Goal: Task Accomplishment & Management: Use online tool/utility

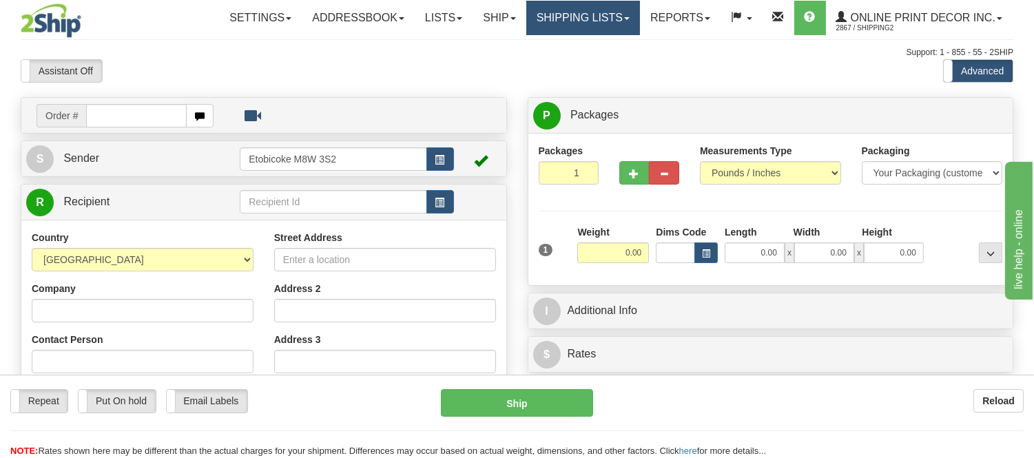
drag, startPoint x: 596, startPoint y: 19, endPoint x: 552, endPoint y: 38, distance: 47.5
click at [595, 19] on link "Shipping lists" at bounding box center [583, 18] width 114 height 34
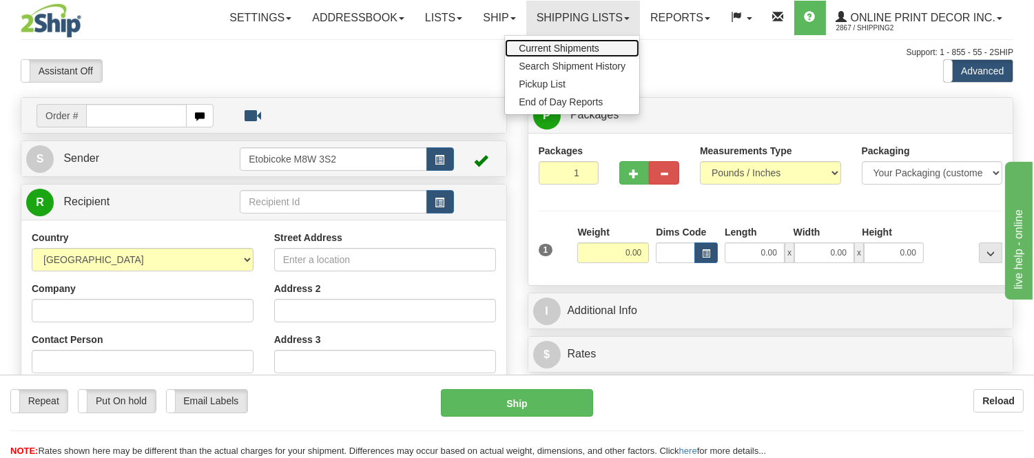
click at [549, 41] on link "Current Shipments" at bounding box center [572, 48] width 134 height 18
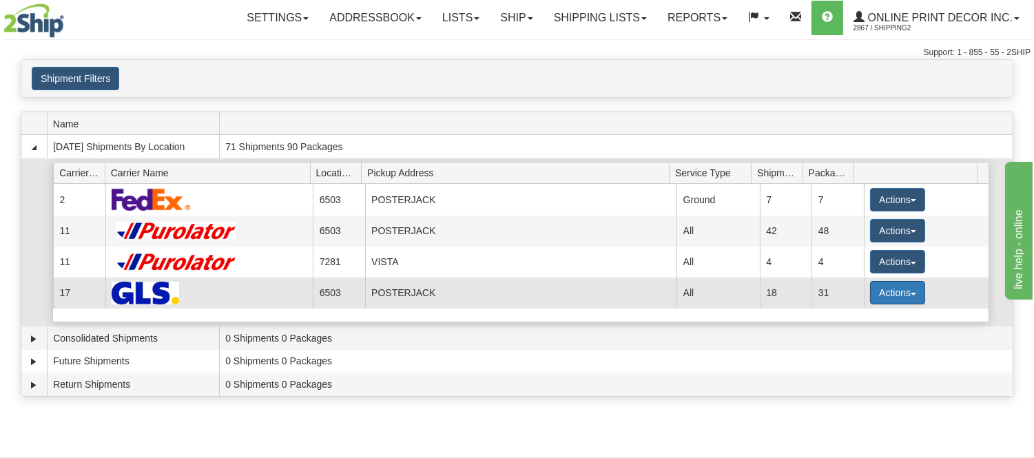
click at [884, 297] on button "Actions" at bounding box center [897, 292] width 55 height 23
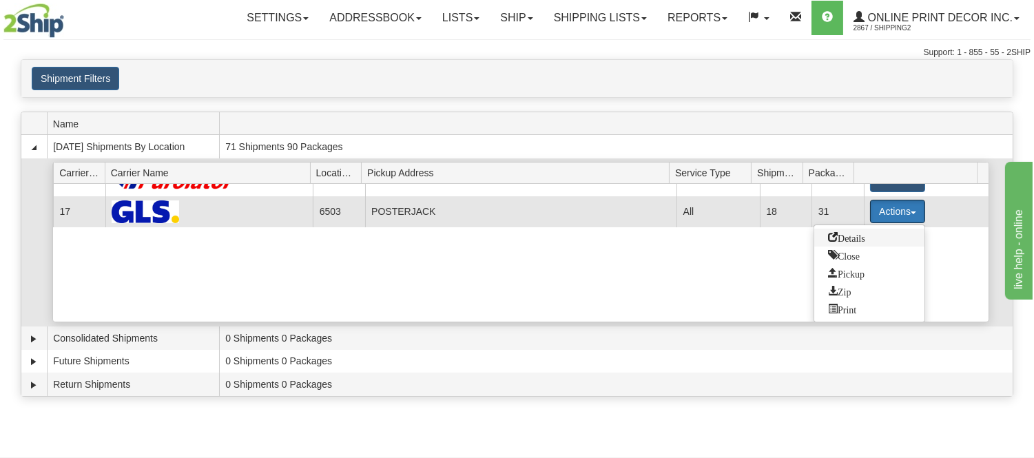
scroll to position [83, 0]
click at [859, 235] on span "Details" at bounding box center [846, 236] width 37 height 10
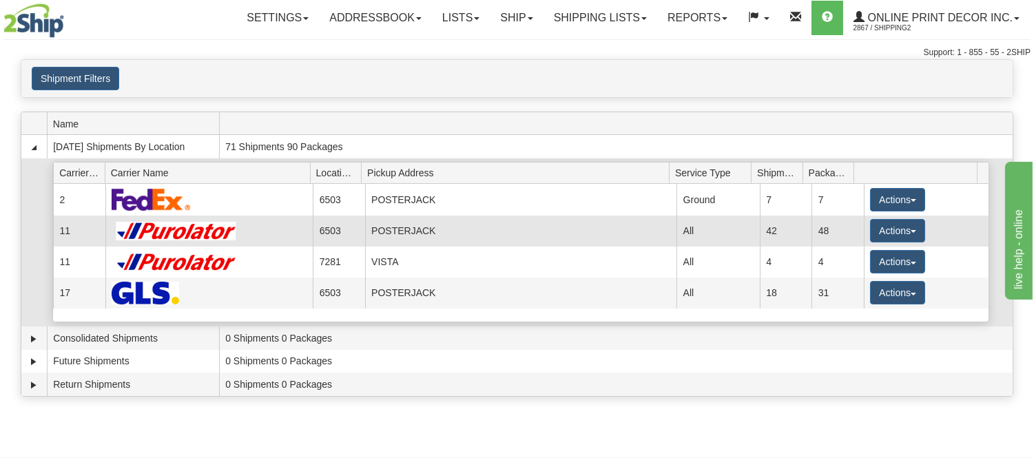
scroll to position [0, 0]
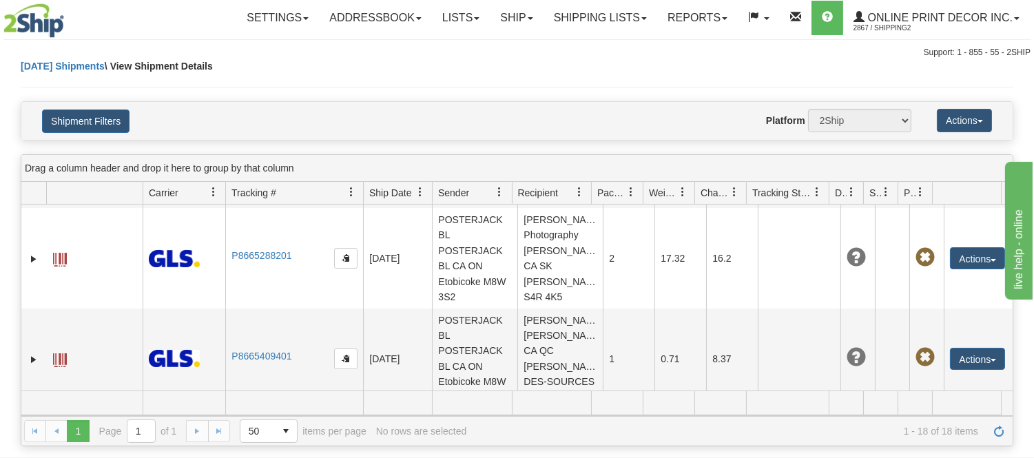
scroll to position [363, 0]
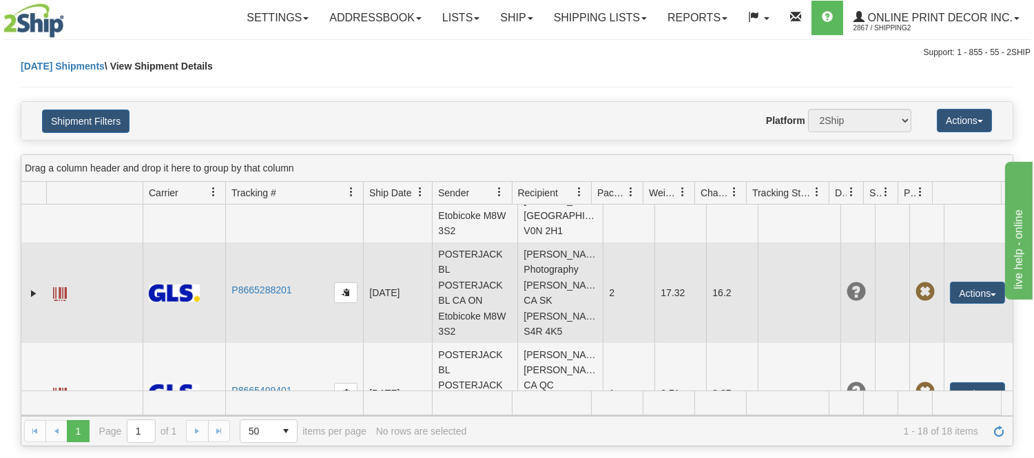
click at [59, 290] on span at bounding box center [60, 294] width 14 height 14
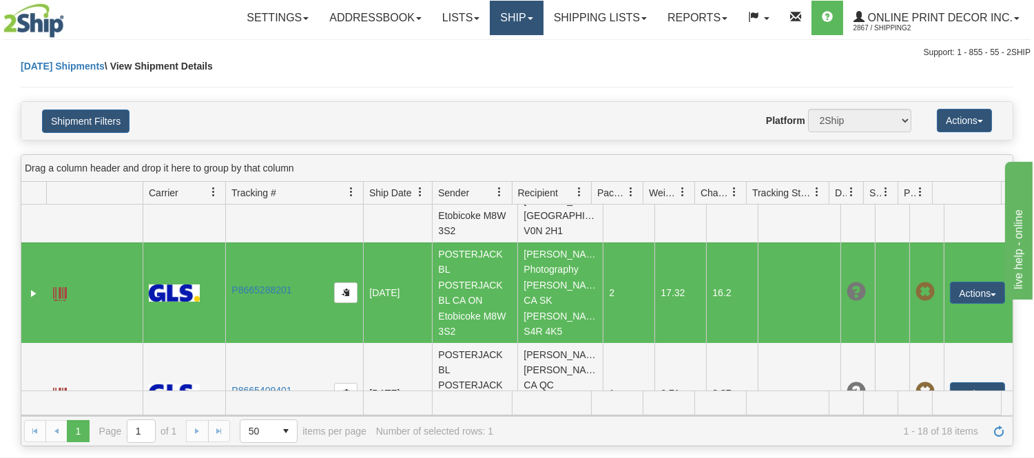
click at [517, 23] on link "Ship" at bounding box center [516, 18] width 53 height 34
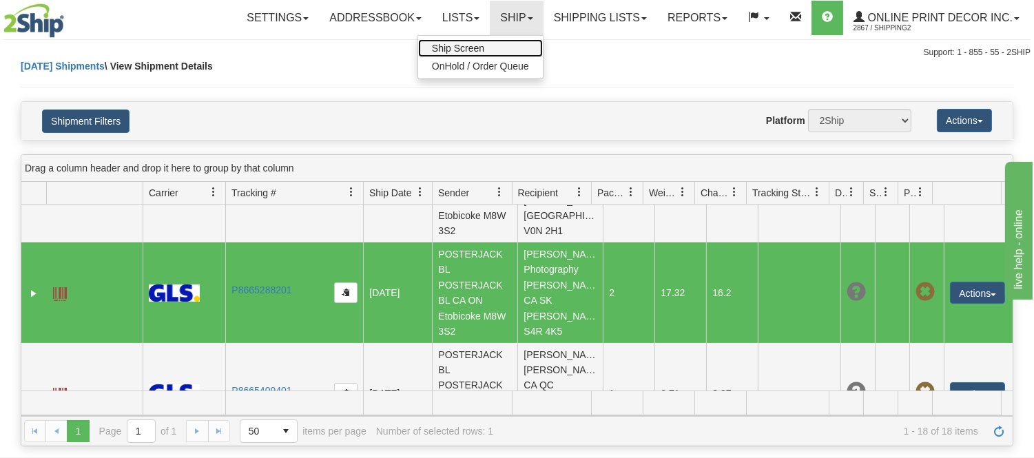
click at [466, 43] on span "Ship Screen" at bounding box center [458, 48] width 52 height 11
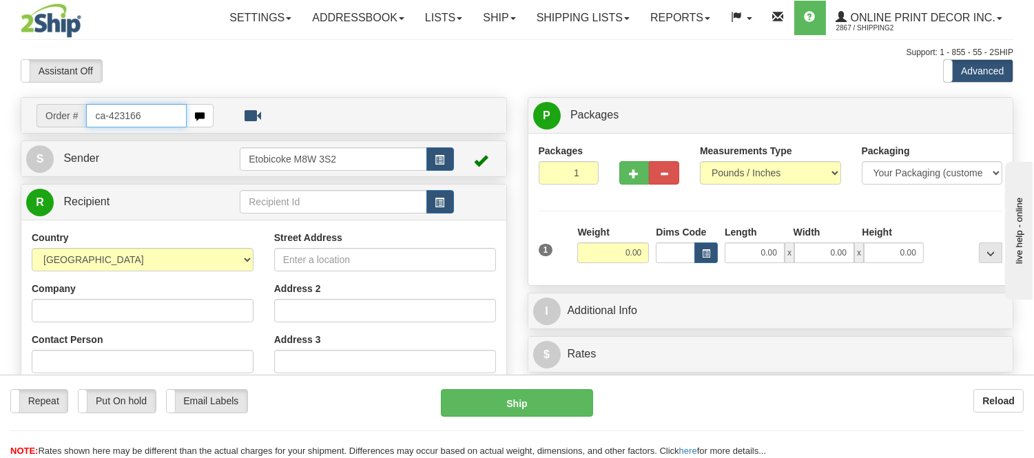
type input "ca-423166"
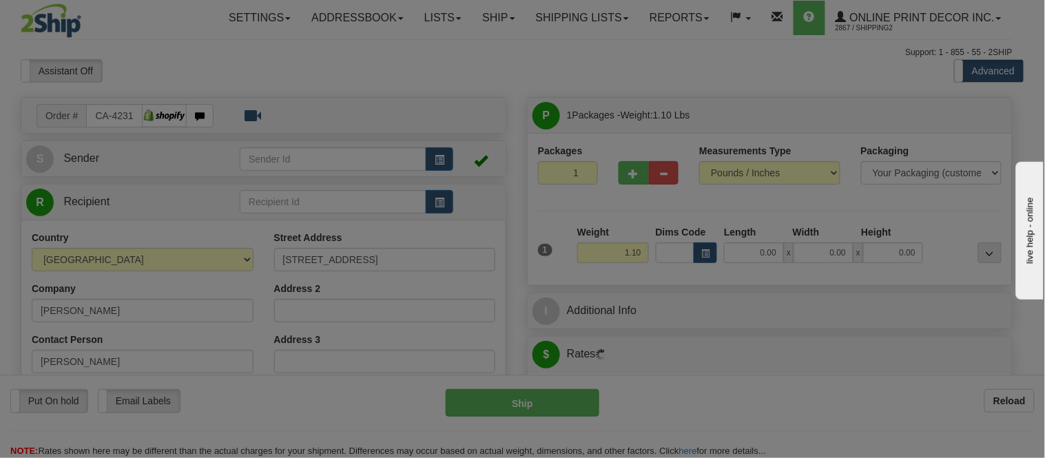
type input "OAKVILLE"
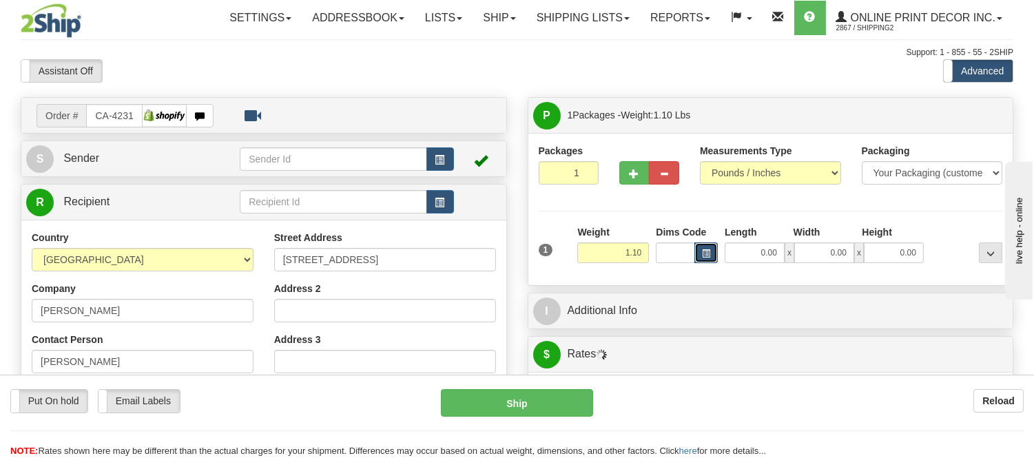
click at [707, 253] on span "button" at bounding box center [706, 254] width 8 height 8
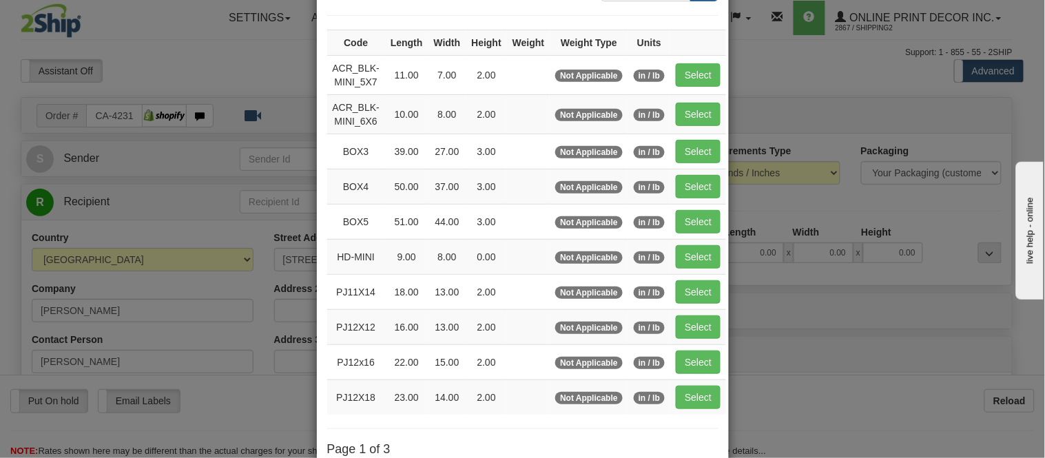
scroll to position [229, 0]
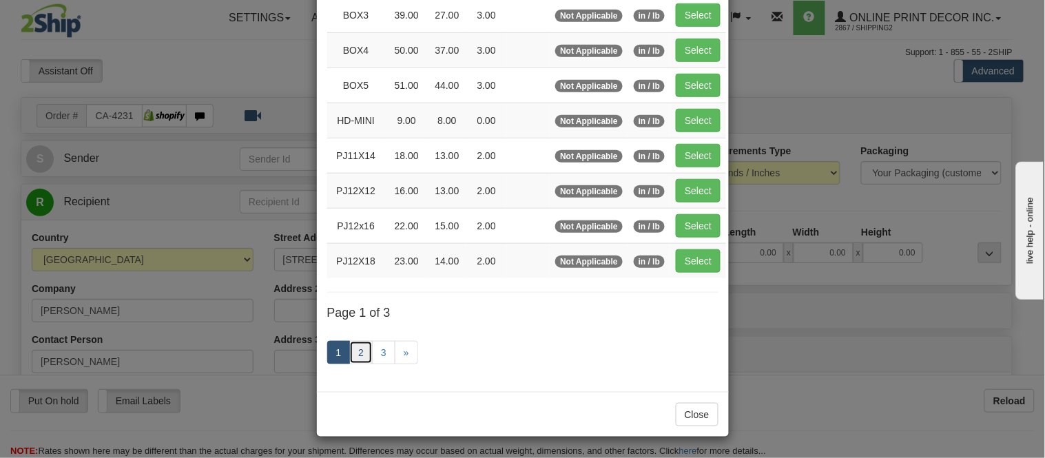
click at [352, 351] on link "2" at bounding box center [360, 352] width 23 height 23
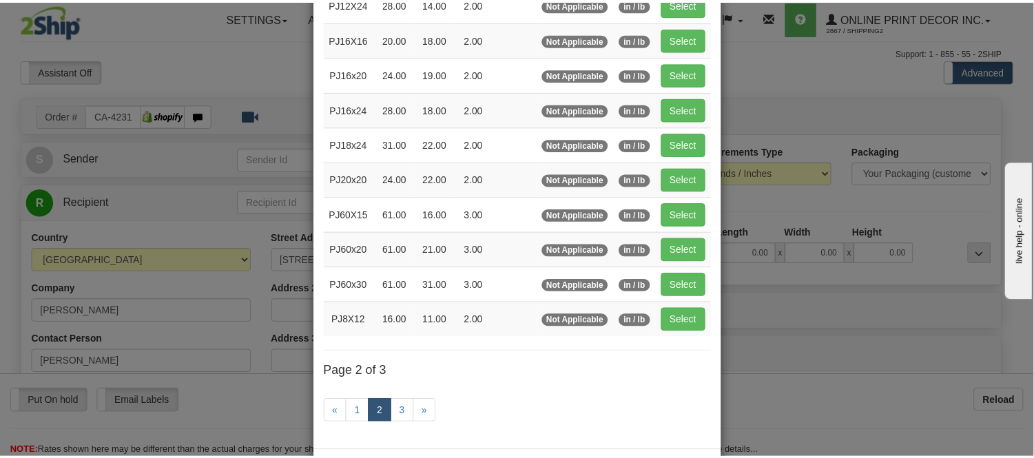
scroll to position [71, 0]
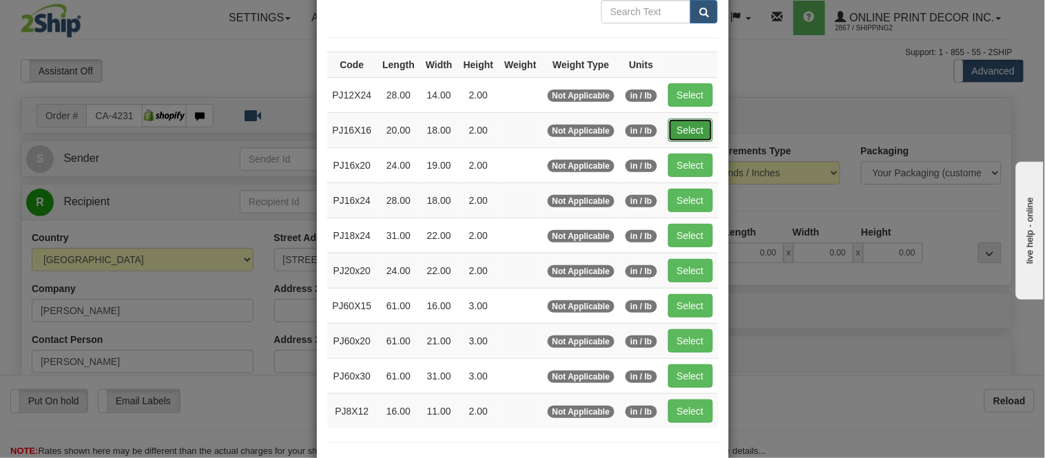
click at [678, 132] on button "Select" at bounding box center [690, 129] width 45 height 23
type input "PJ16X16"
type input "20.00"
type input "18.00"
type input "2.00"
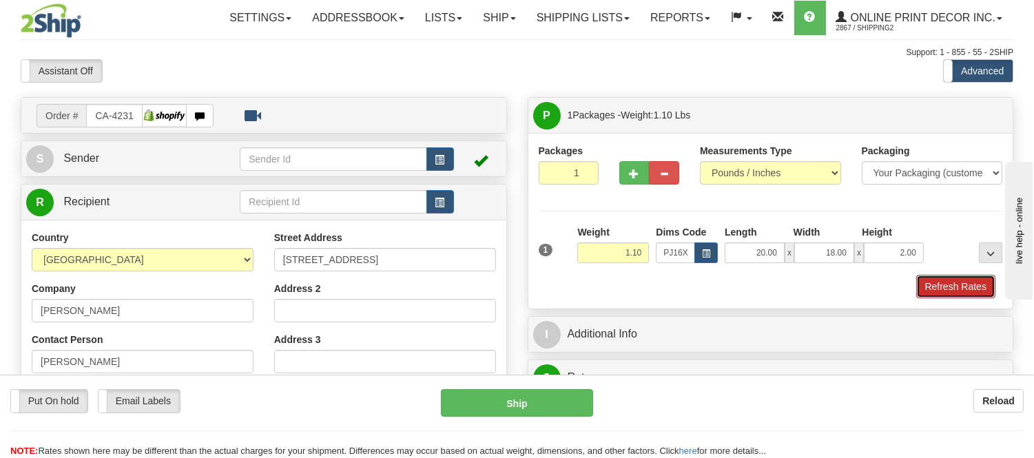
click at [934, 279] on button "Refresh Rates" at bounding box center [955, 286] width 79 height 23
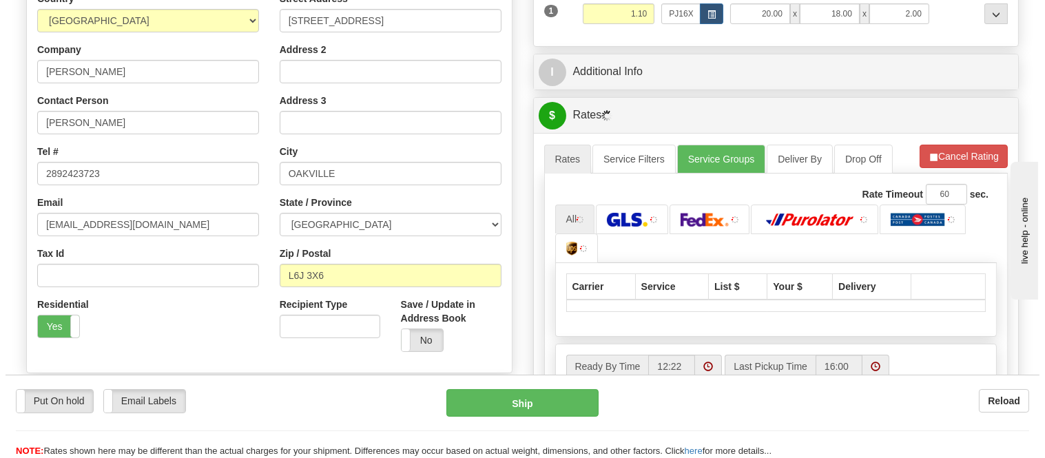
scroll to position [294, 0]
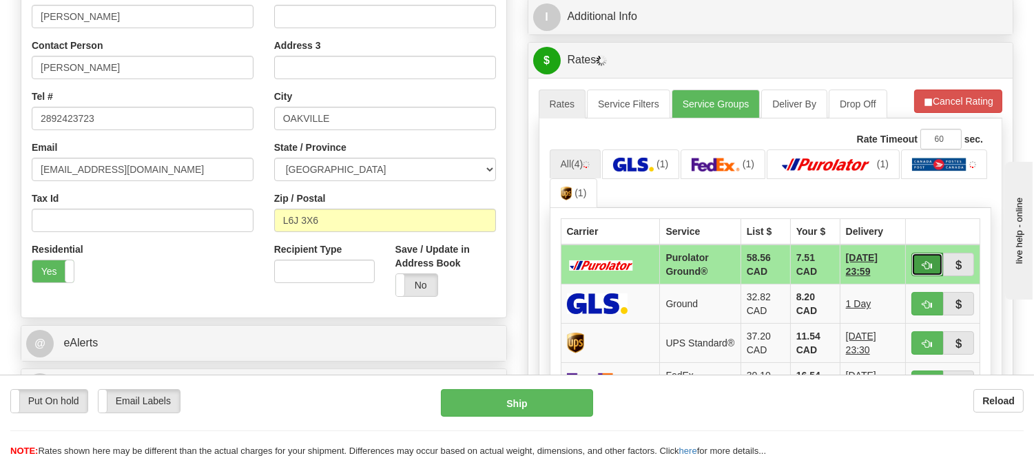
click at [926, 255] on button "button" at bounding box center [927, 264] width 32 height 23
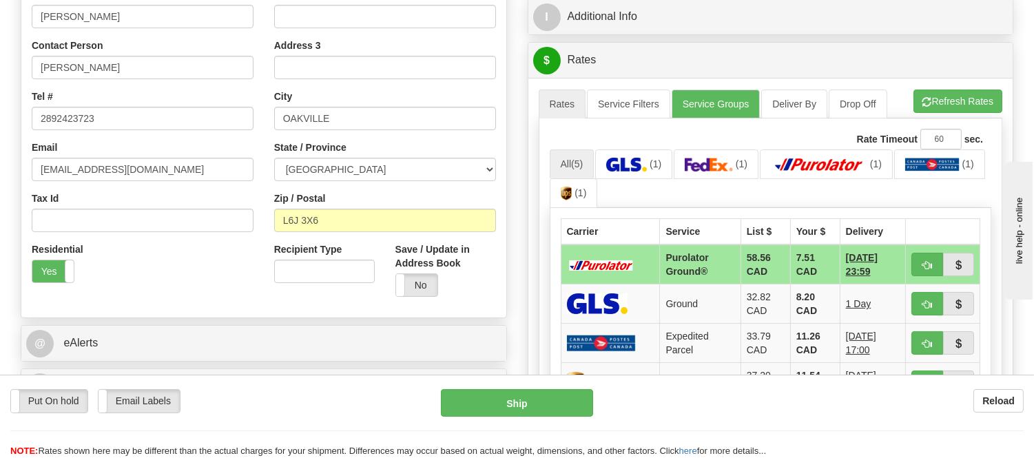
click at [903, 186] on ul "All (5) (1) (1) (1) (1) (1)" at bounding box center [771, 178] width 442 height 59
click at [923, 261] on span "button" at bounding box center [927, 265] width 10 height 9
type input "260"
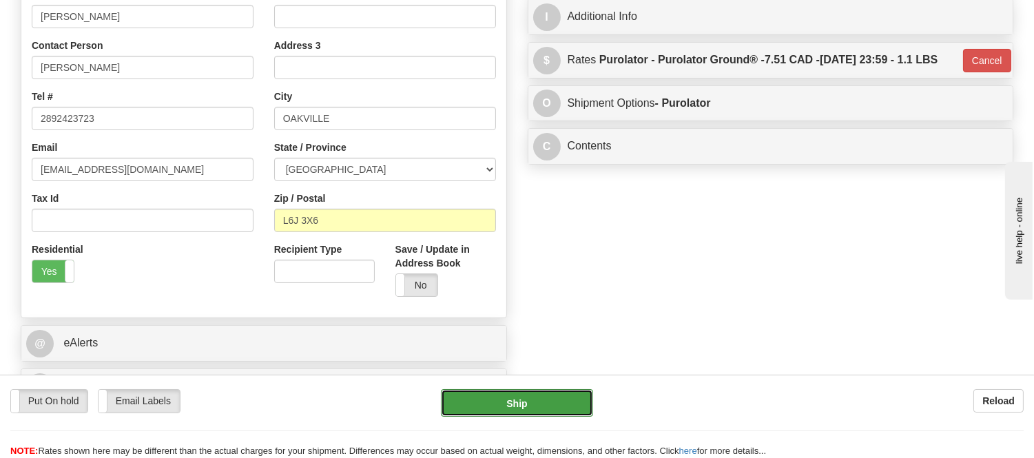
click at [558, 398] on button "Ship" at bounding box center [517, 403] width 152 height 28
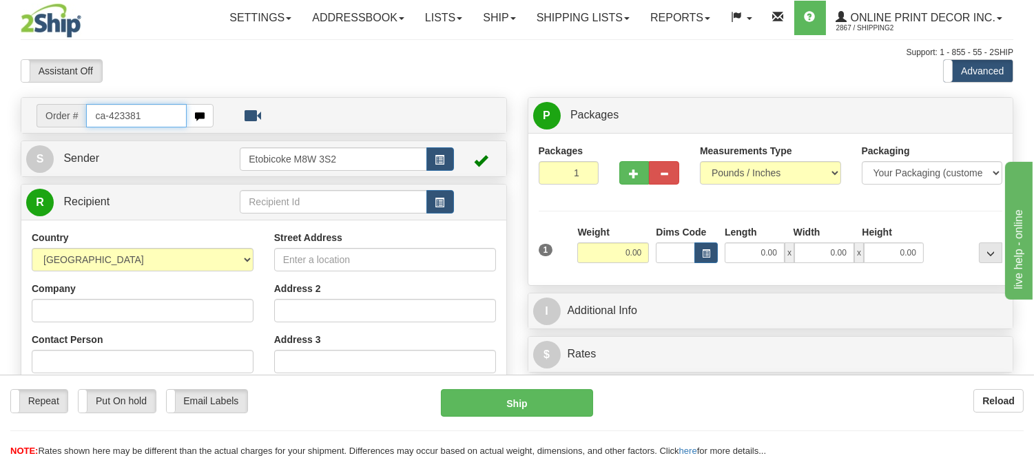
type input "ca-423381"
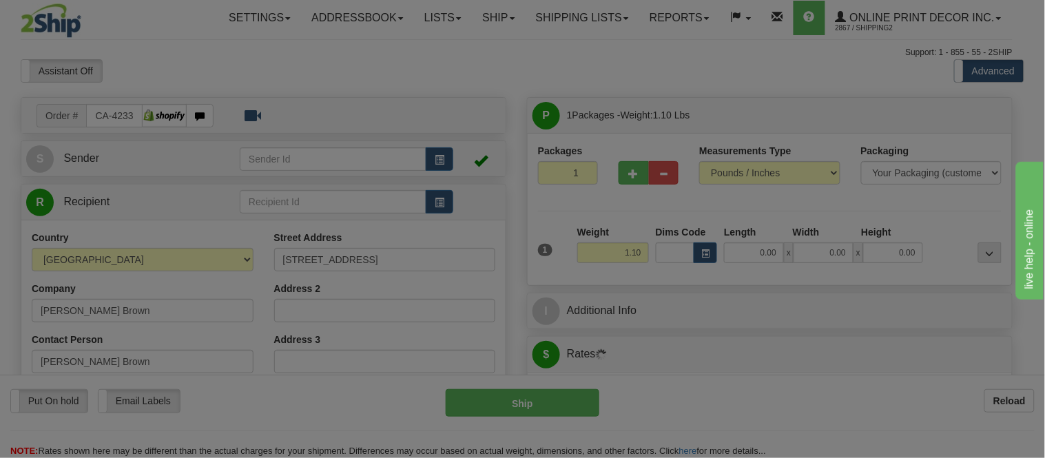
type input "BARRIE"
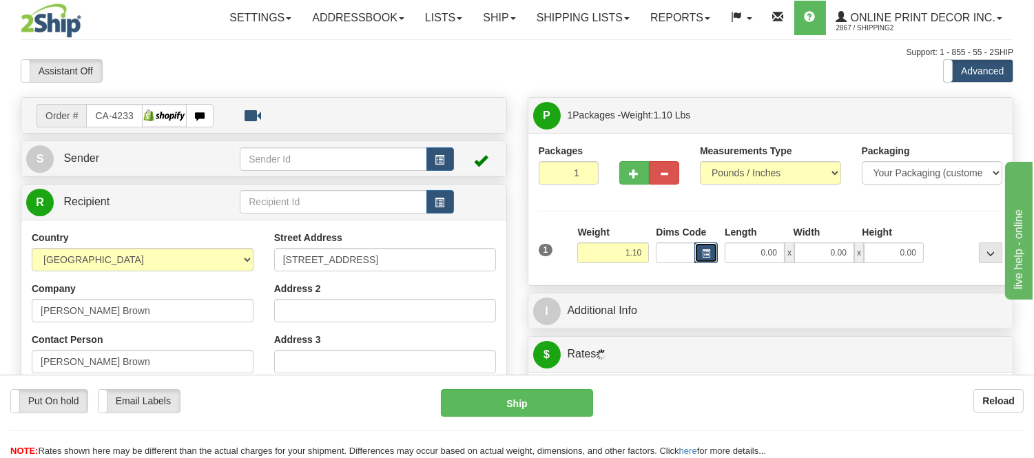
click at [700, 259] on button "button" at bounding box center [705, 252] width 23 height 21
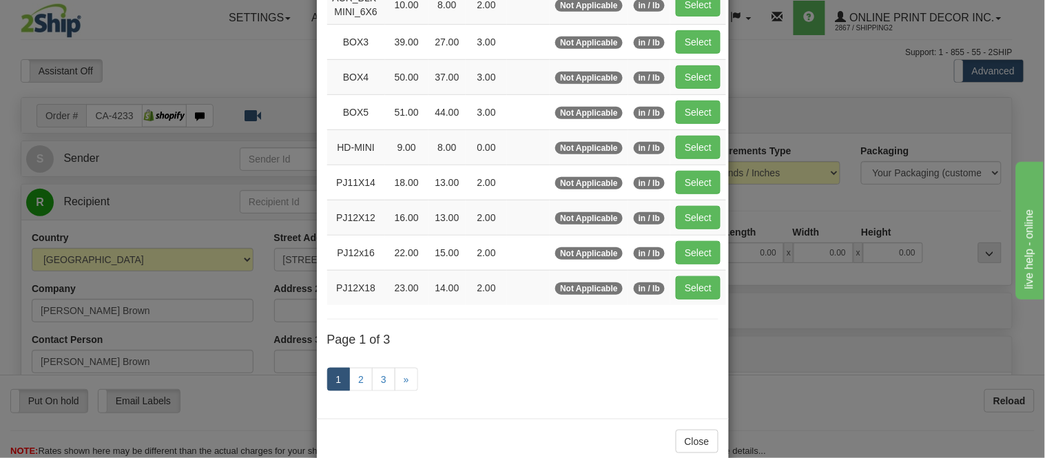
scroll to position [229, 0]
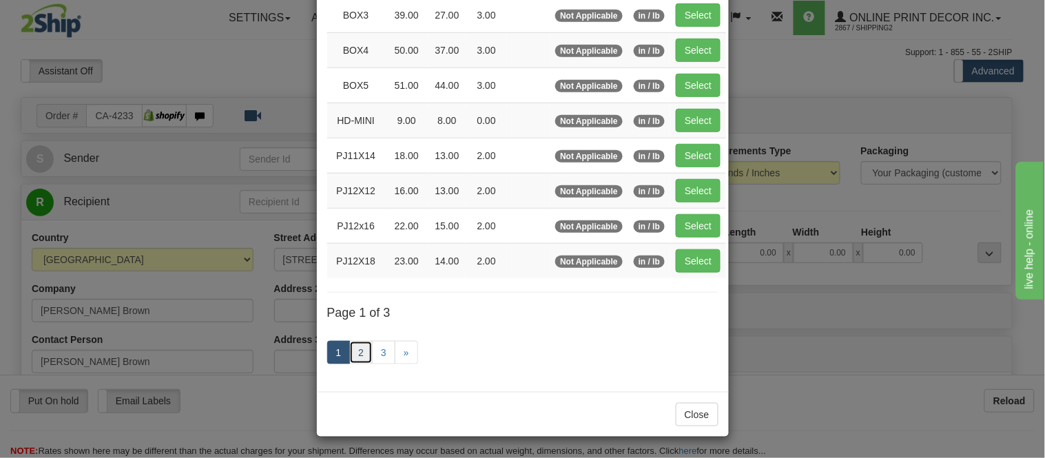
click at [349, 354] on link "2" at bounding box center [360, 352] width 23 height 23
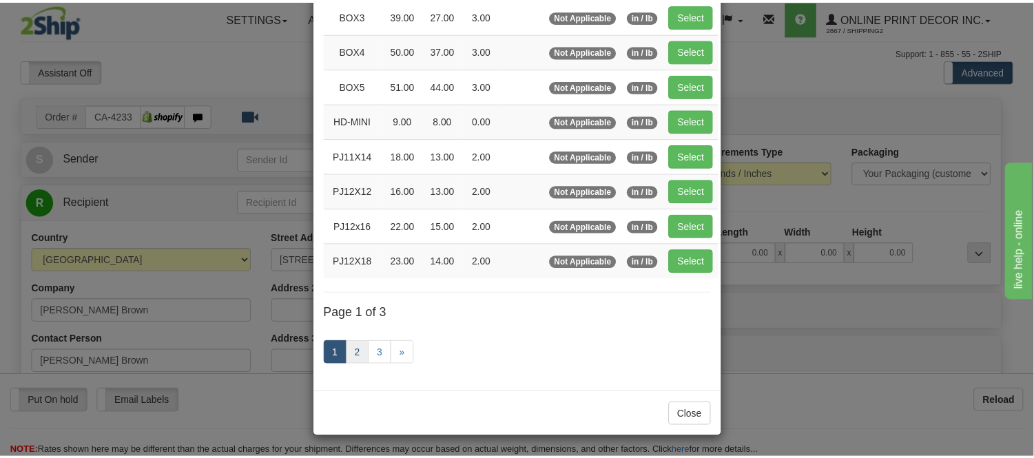
scroll to position [224, 0]
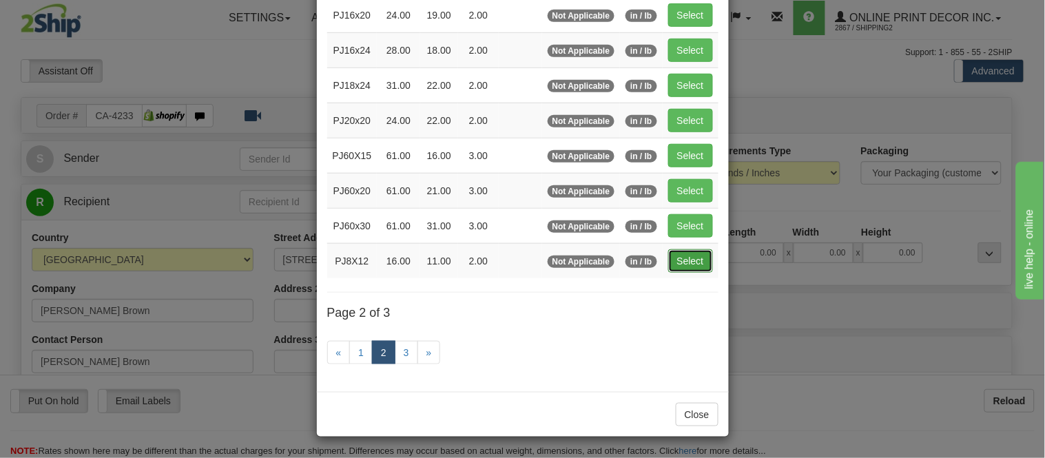
click at [685, 269] on button "Select" at bounding box center [690, 260] width 45 height 23
type input "PJ8X12"
type input "16.00"
type input "11.00"
type input "2.00"
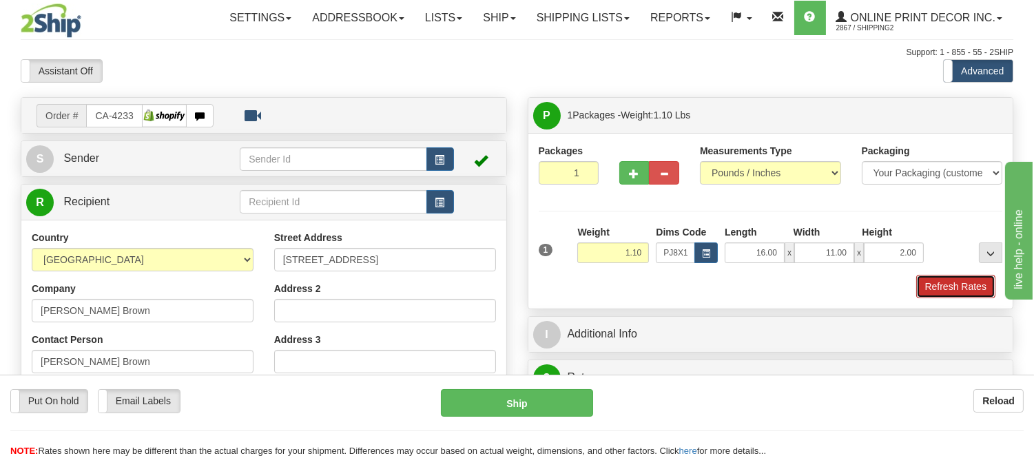
click at [952, 288] on button "Refresh Rates" at bounding box center [955, 286] width 79 height 23
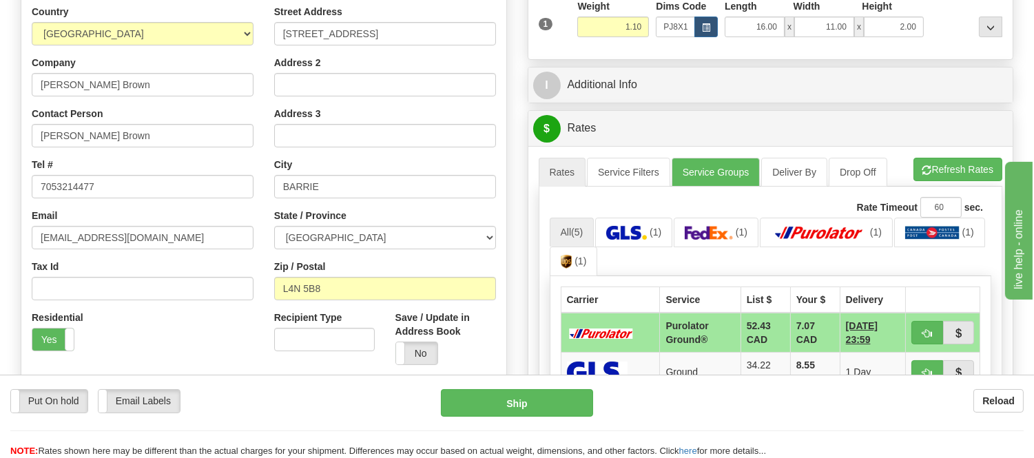
scroll to position [251, 0]
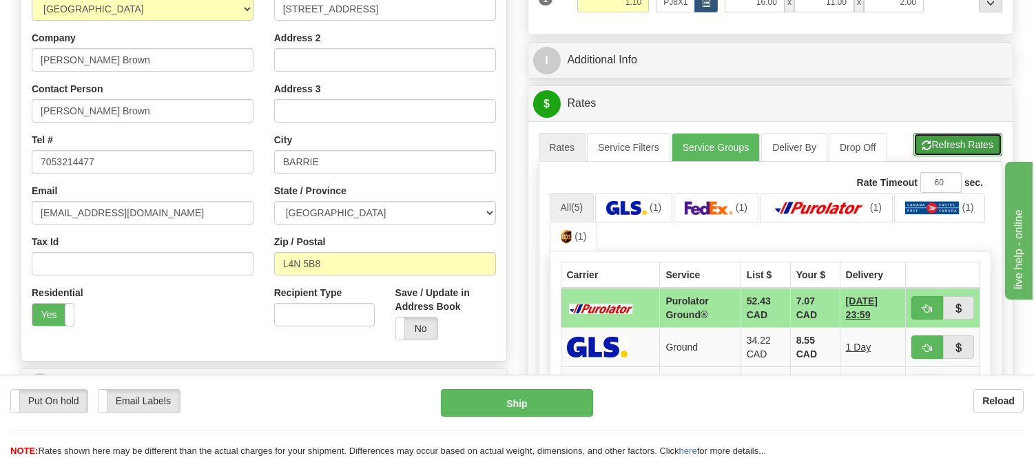
click at [962, 139] on button "Refresh Rates" at bounding box center [957, 144] width 89 height 23
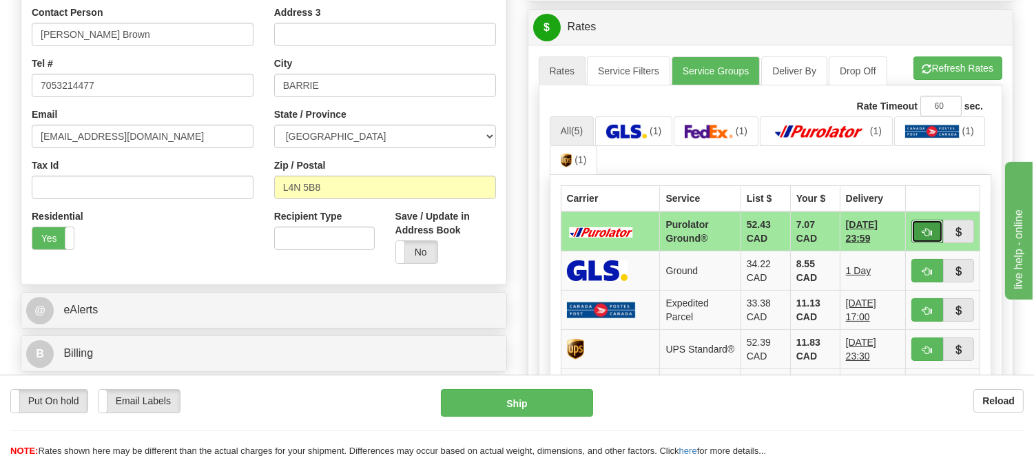
click at [922, 228] on span "button" at bounding box center [927, 232] width 10 height 9
type input "260"
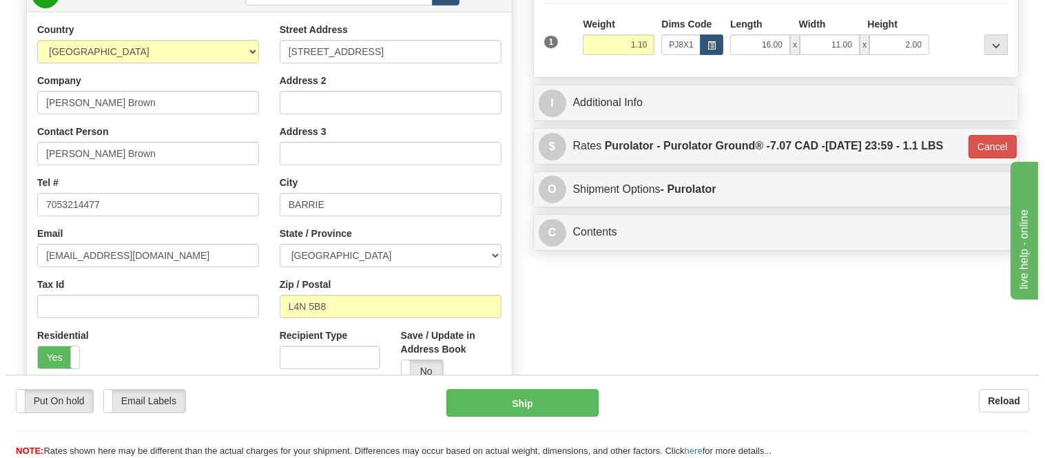
scroll to position [21, 0]
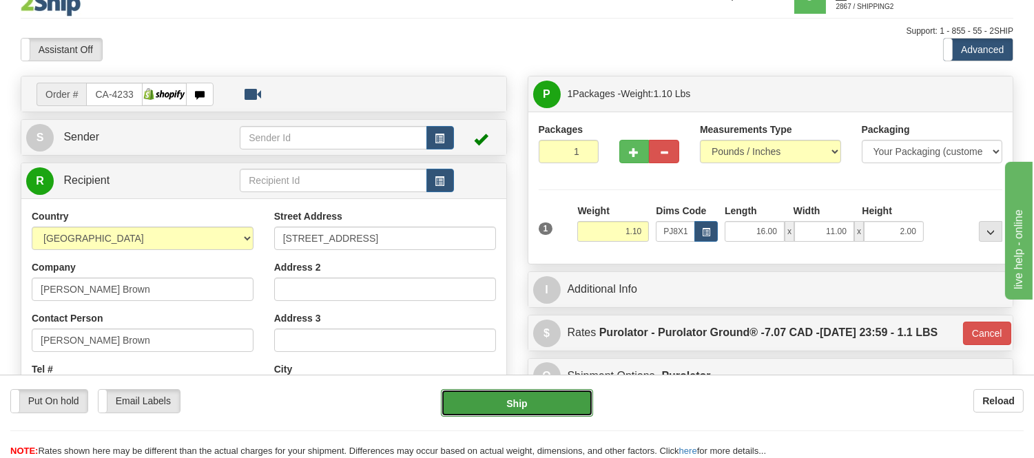
click at [520, 403] on button "Ship" at bounding box center [517, 403] width 152 height 28
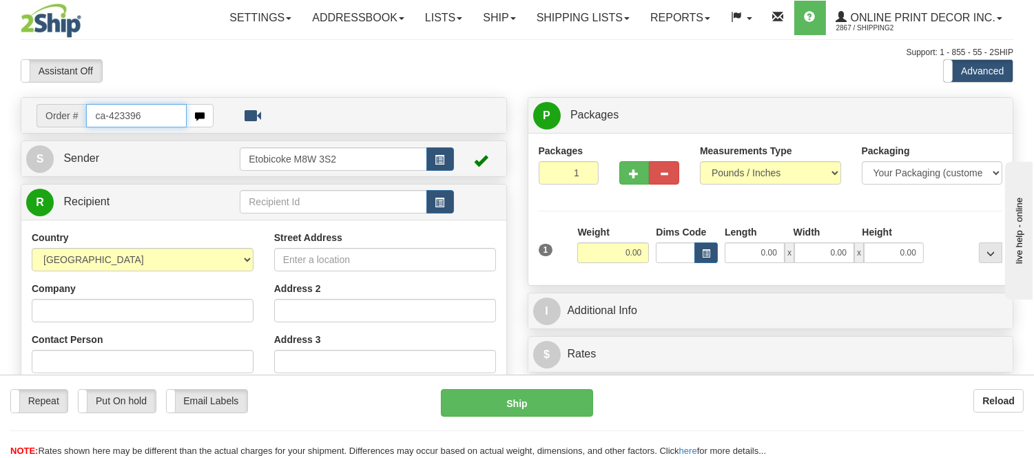
type input "ca-423396"
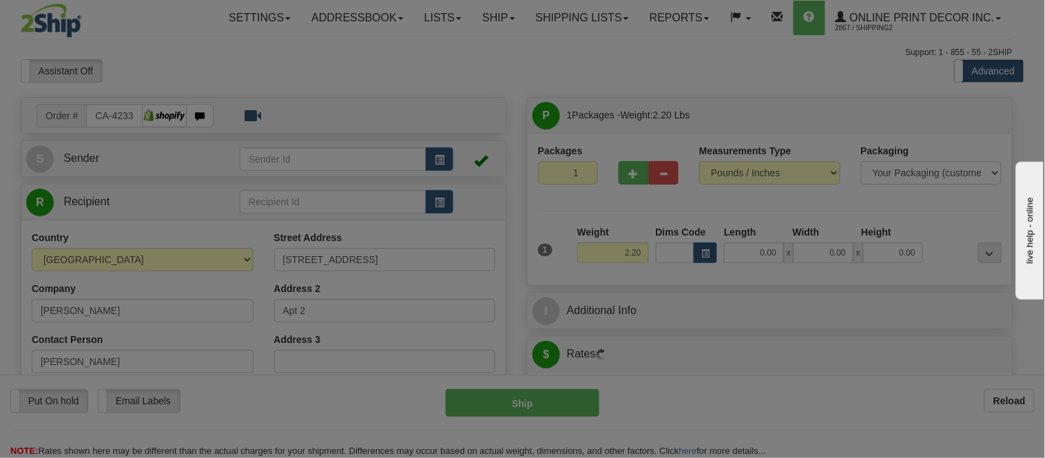
type input "[GEOGRAPHIC_DATA]"
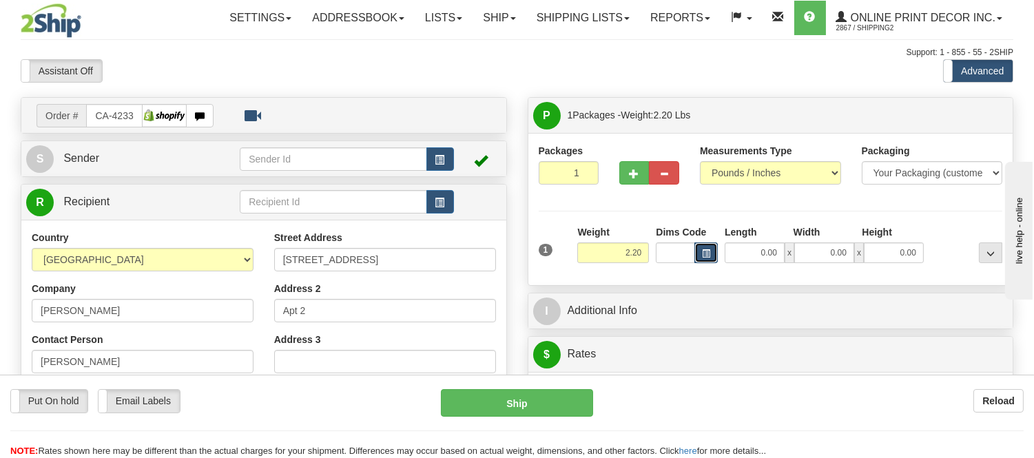
click at [703, 258] on span "button" at bounding box center [706, 254] width 8 height 8
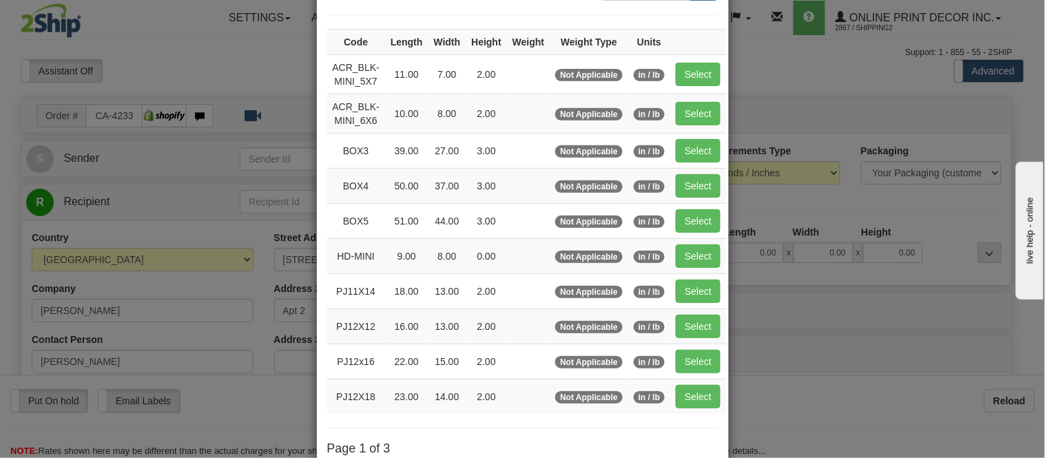
scroll to position [229, 0]
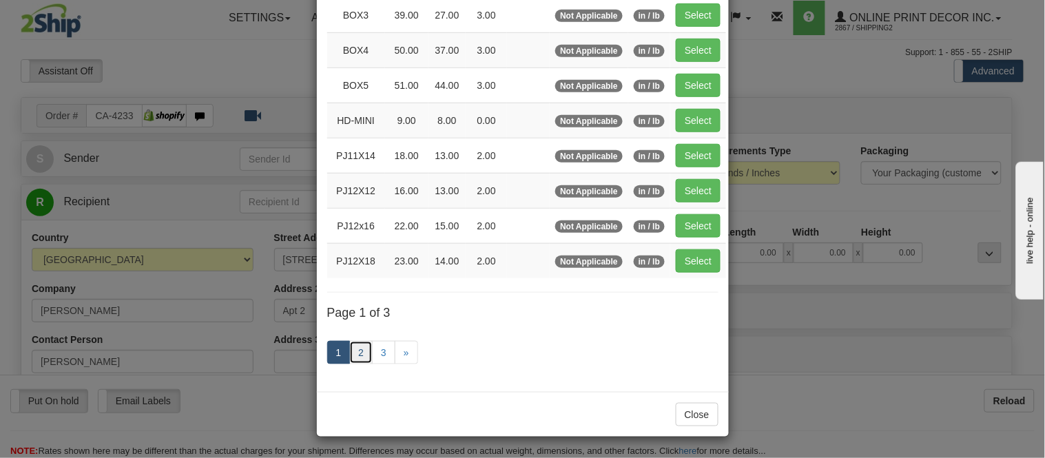
click at [355, 346] on link "2" at bounding box center [360, 352] width 23 height 23
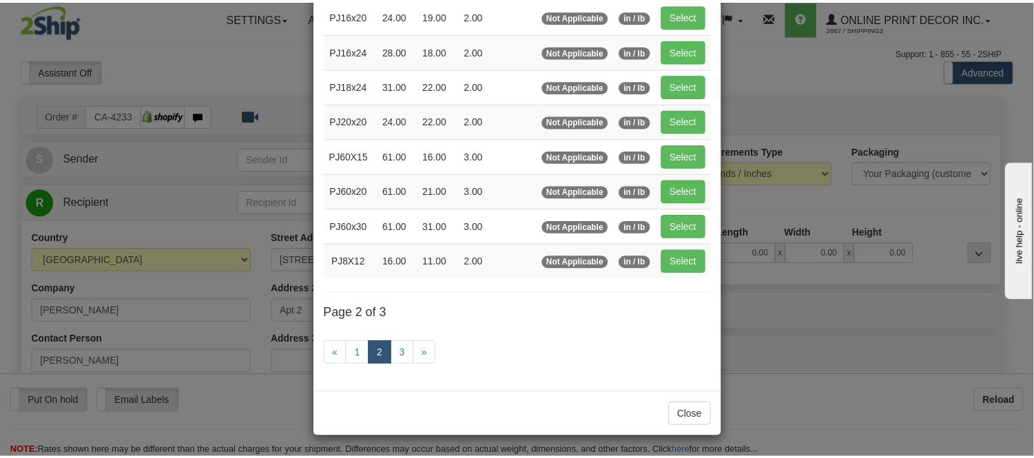
scroll to position [224, 0]
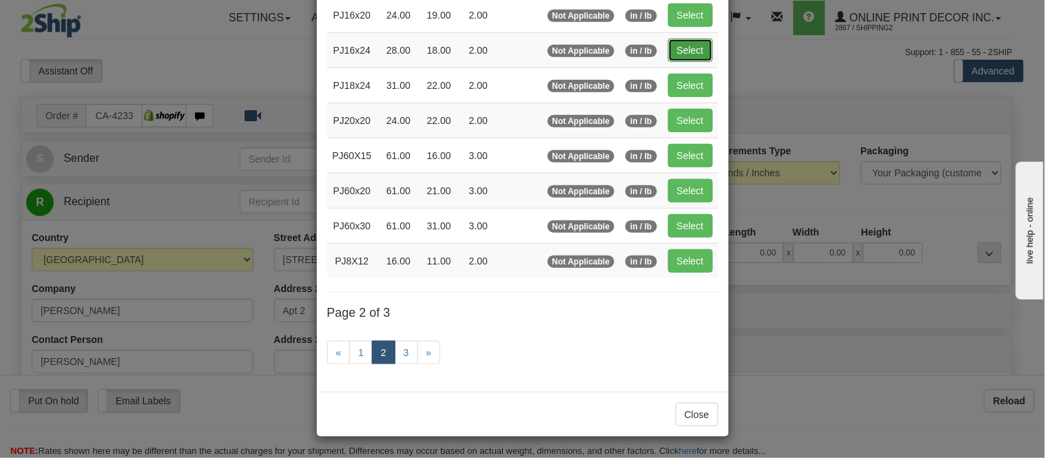
click at [684, 43] on button "Select" at bounding box center [690, 50] width 45 height 23
type input "PJ16x24"
type input "28.00"
type input "18.00"
type input "2.00"
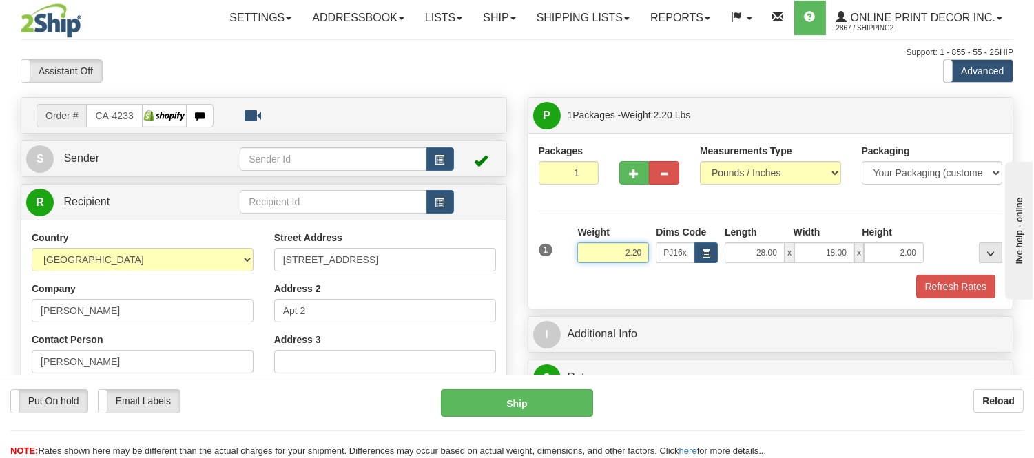
drag, startPoint x: 645, startPoint y: 253, endPoint x: 587, endPoint y: 256, distance: 57.3
click at [587, 256] on input "2.20" at bounding box center [613, 252] width 72 height 21
type input "3.10"
click at [938, 295] on button "Refresh Rates" at bounding box center [955, 286] width 79 height 23
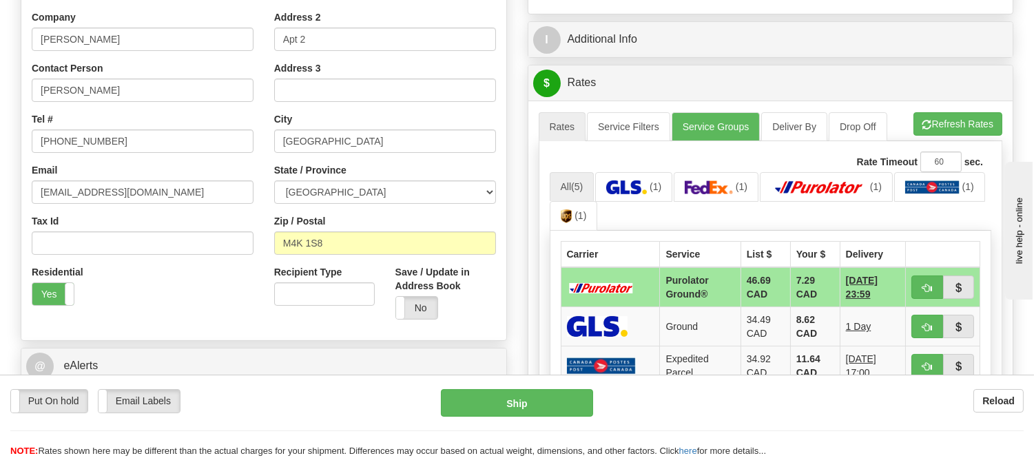
scroll to position [306, 0]
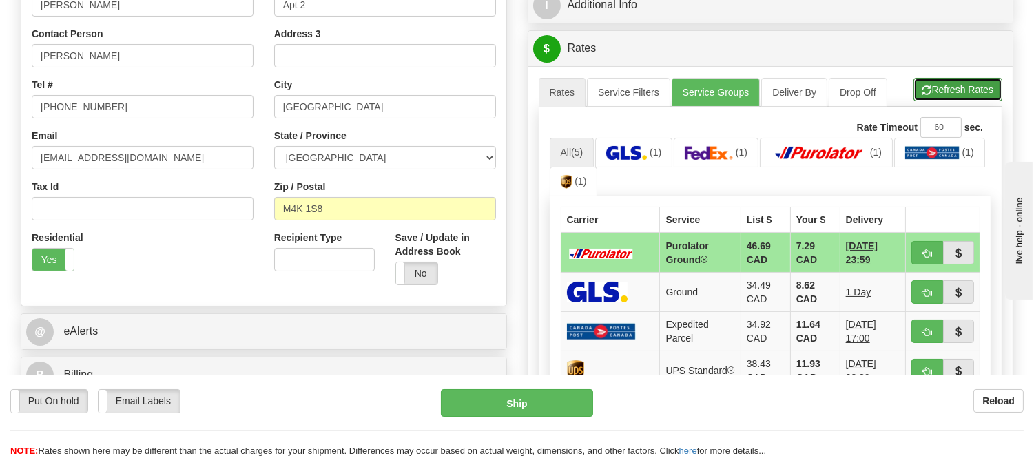
click at [946, 91] on button "Refresh Rates" at bounding box center [957, 89] width 89 height 23
click at [915, 258] on button "button" at bounding box center [927, 252] width 32 height 23
type input "260"
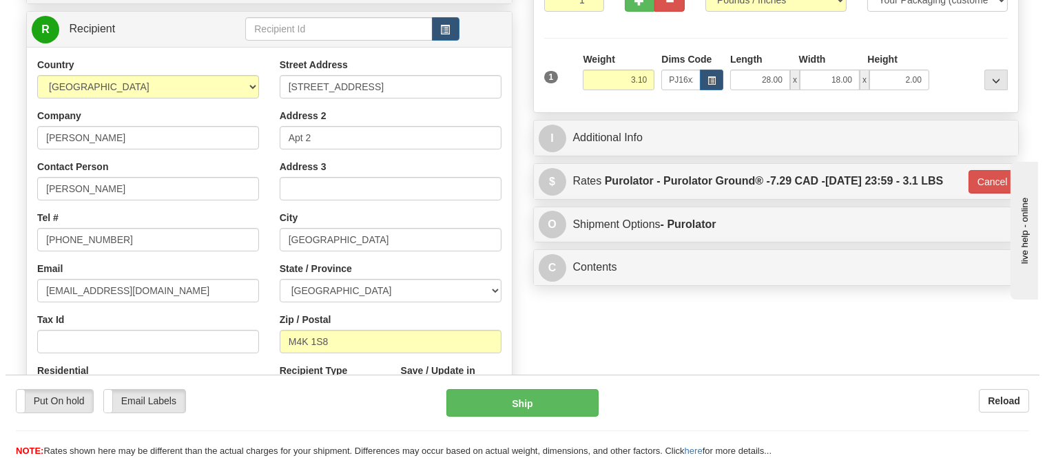
scroll to position [0, 0]
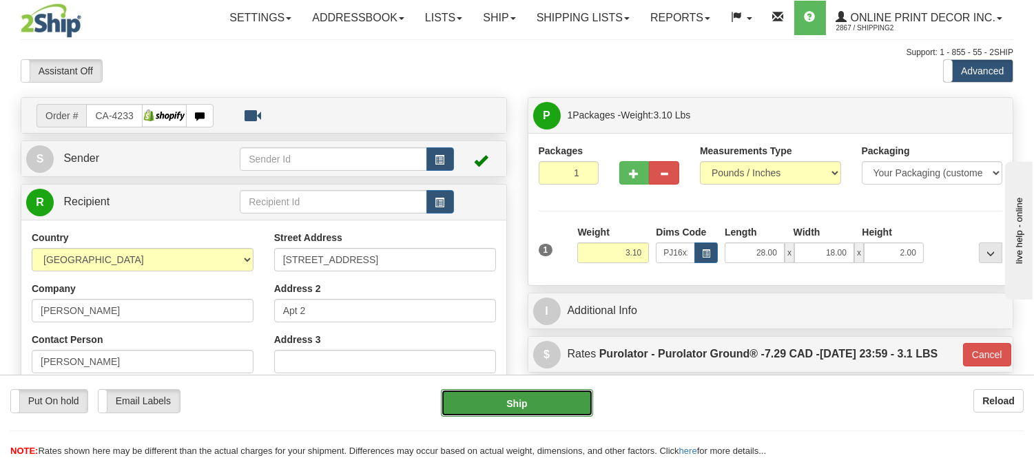
click at [508, 410] on button "Ship" at bounding box center [517, 403] width 152 height 28
